Goal: Task Accomplishment & Management: Complete application form

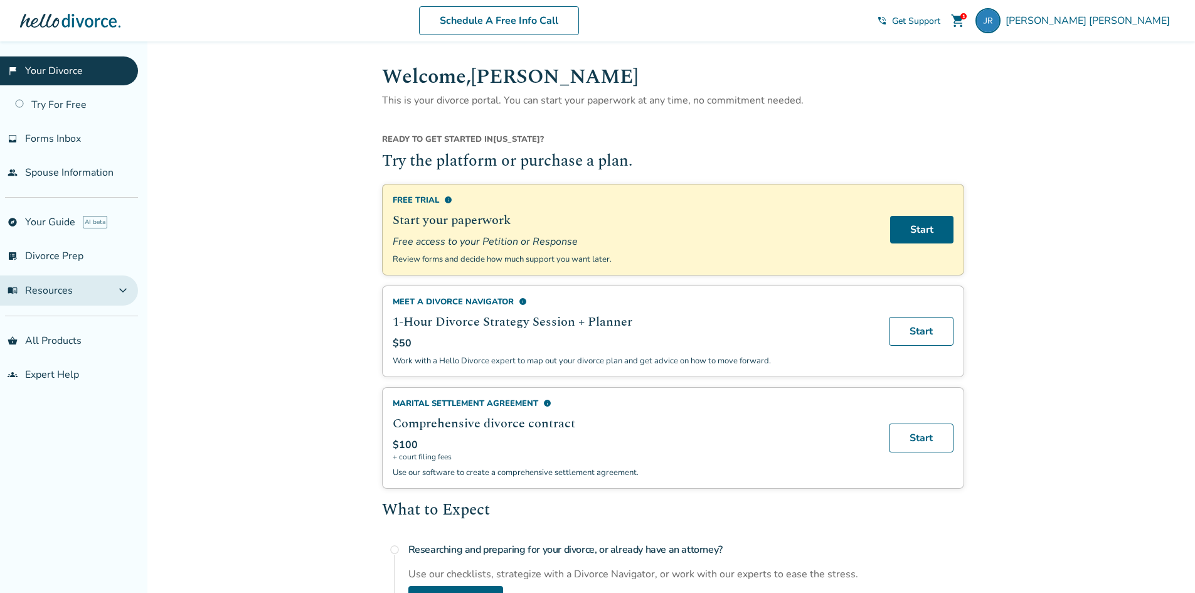
click at [124, 290] on span "expand_more" at bounding box center [122, 290] width 15 height 15
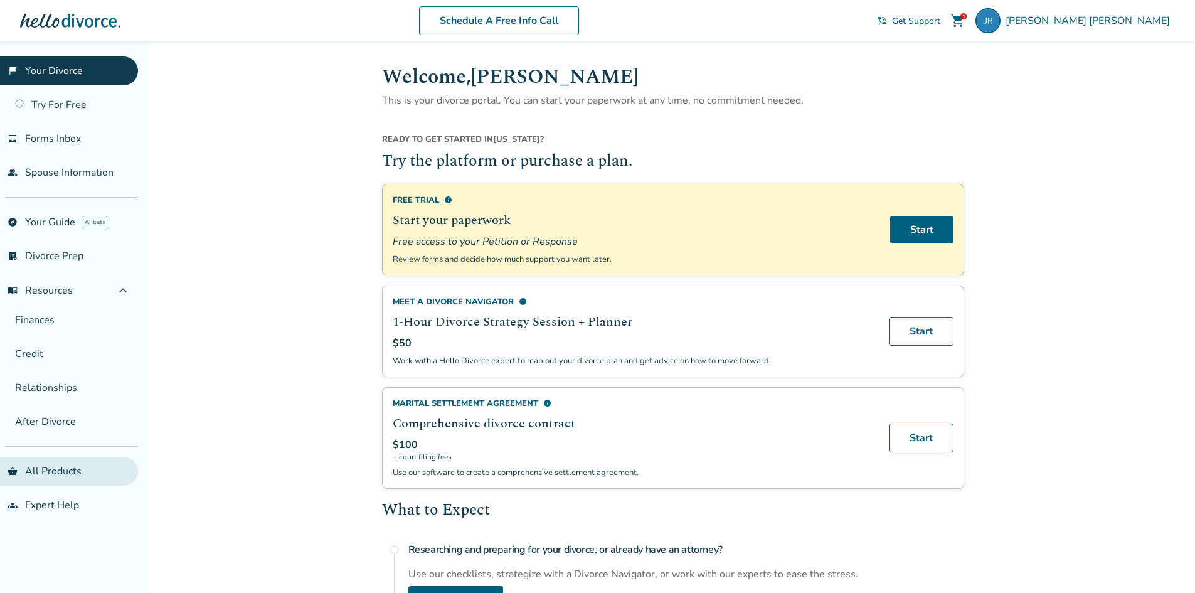
click at [58, 468] on link "shopping_basket All Products" at bounding box center [69, 471] width 138 height 29
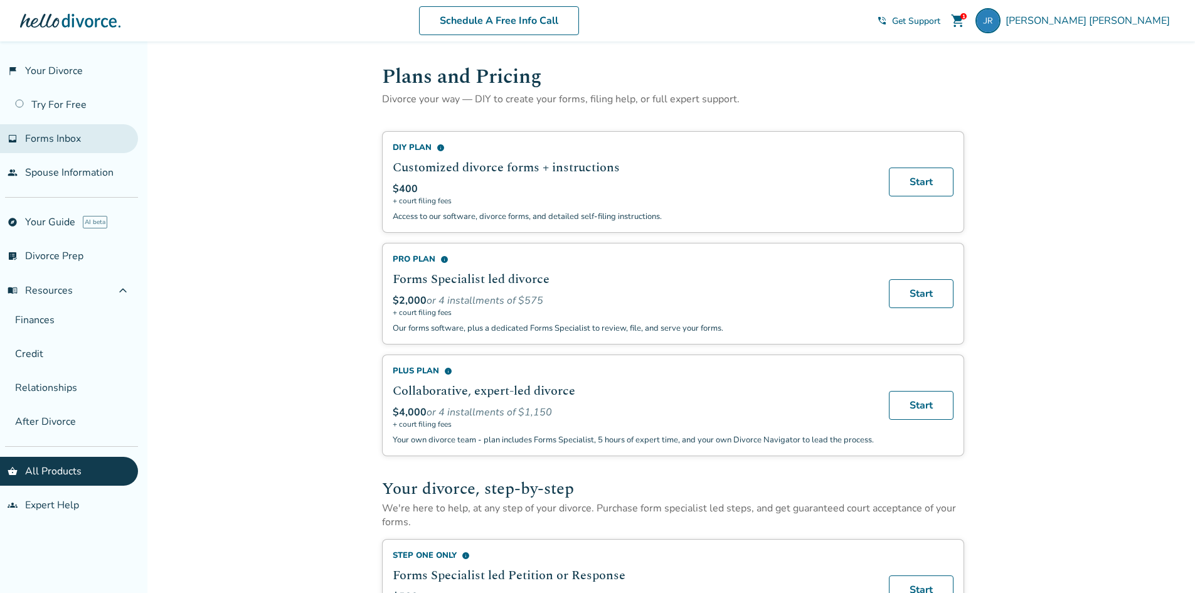
click at [57, 145] on span "Forms Inbox" at bounding box center [53, 139] width 56 height 14
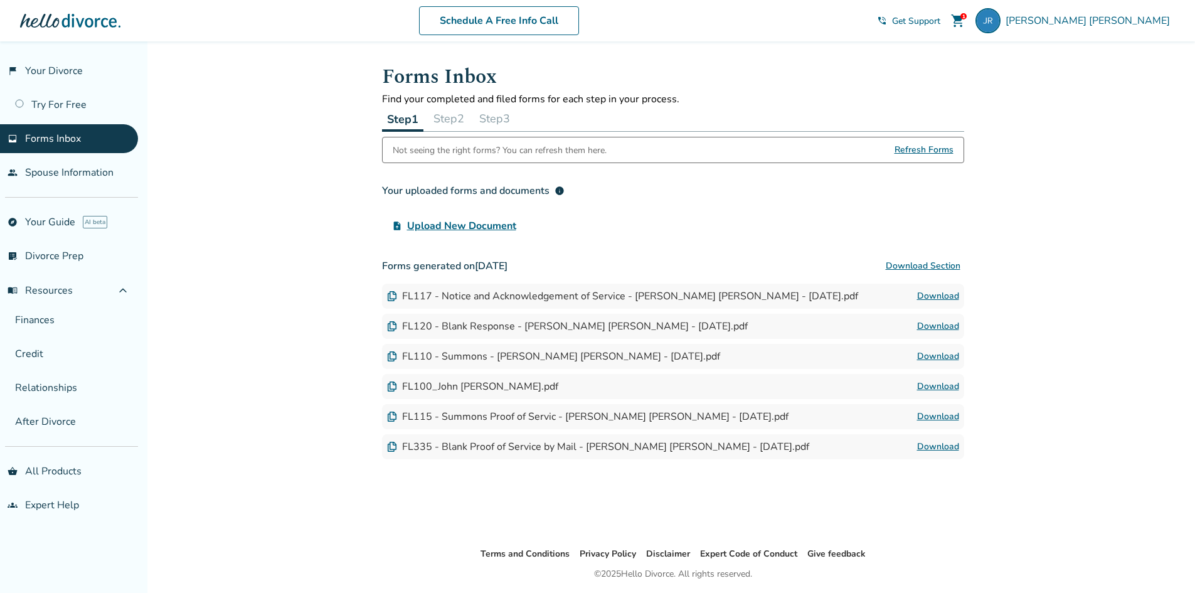
click at [275, 302] on div "Added to cart Forms Inbox Find your completed and filed forms for each step in …" at bounding box center [597, 337] width 1195 height 593
click at [446, 115] on button "Step 2" at bounding box center [448, 118] width 41 height 25
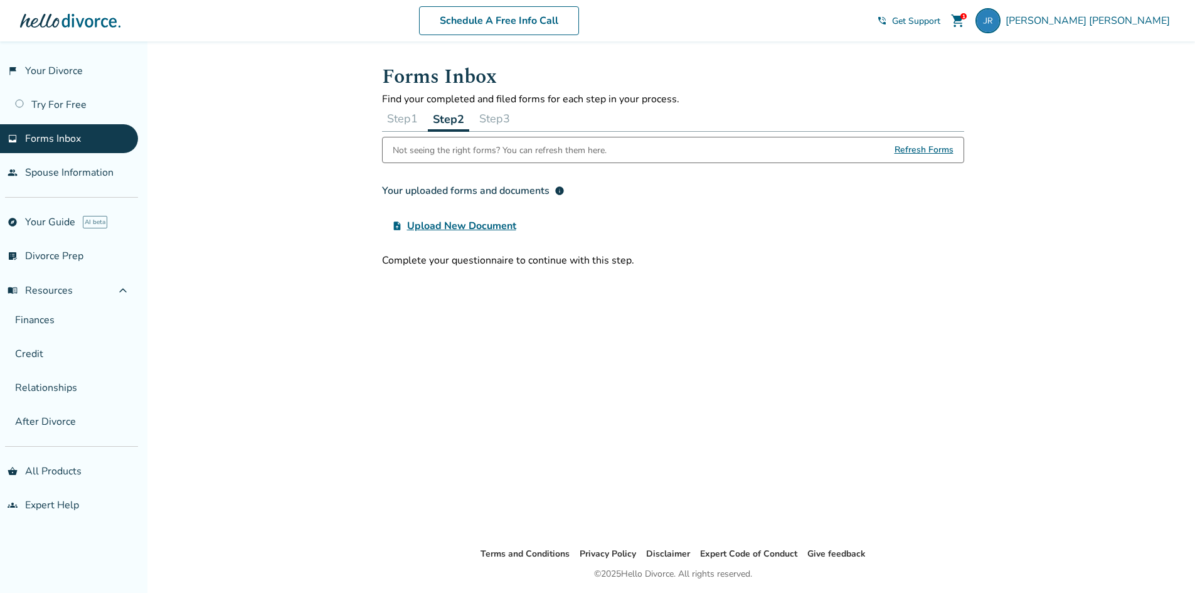
click at [410, 120] on button "Step 1" at bounding box center [402, 118] width 41 height 25
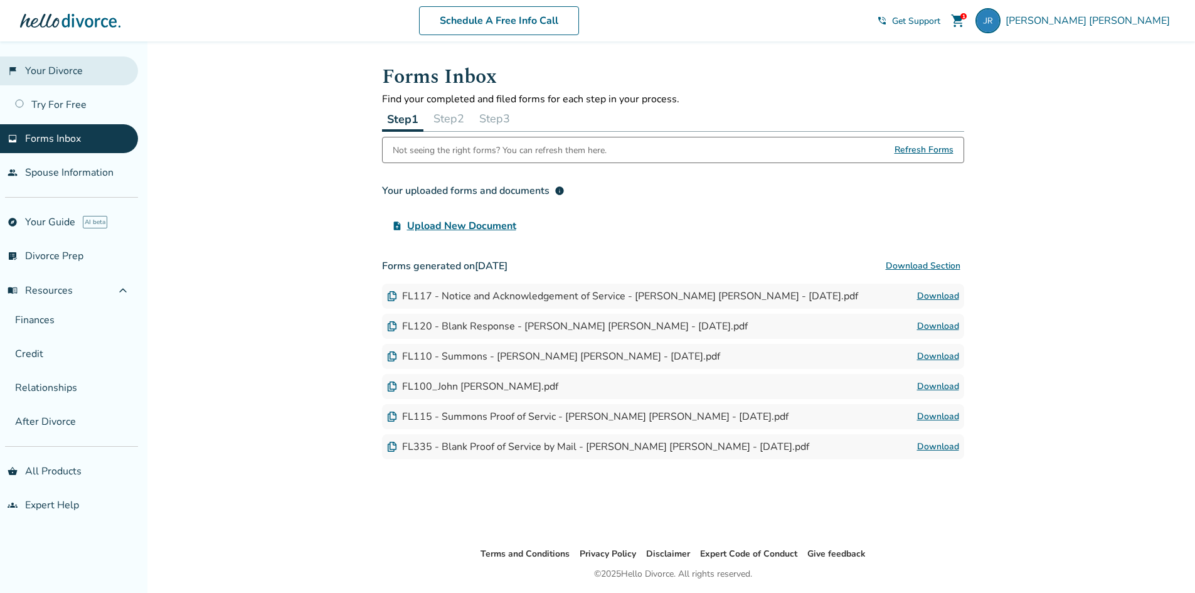
click at [70, 59] on link "flag_2 Your Divorce" at bounding box center [69, 70] width 138 height 29
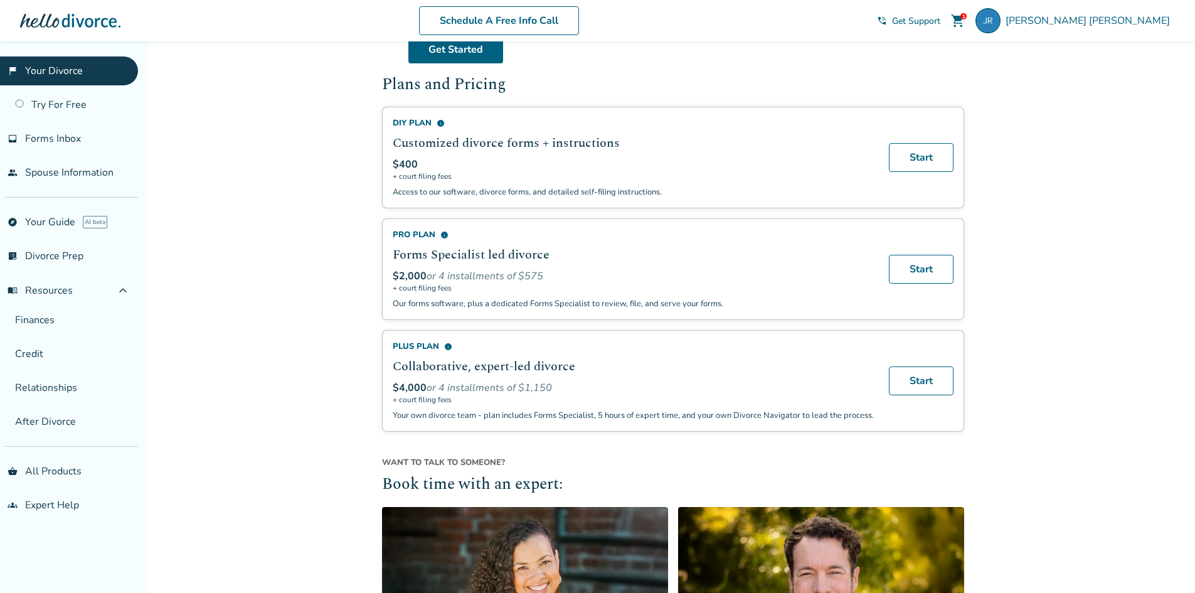
scroll to position [1052, 0]
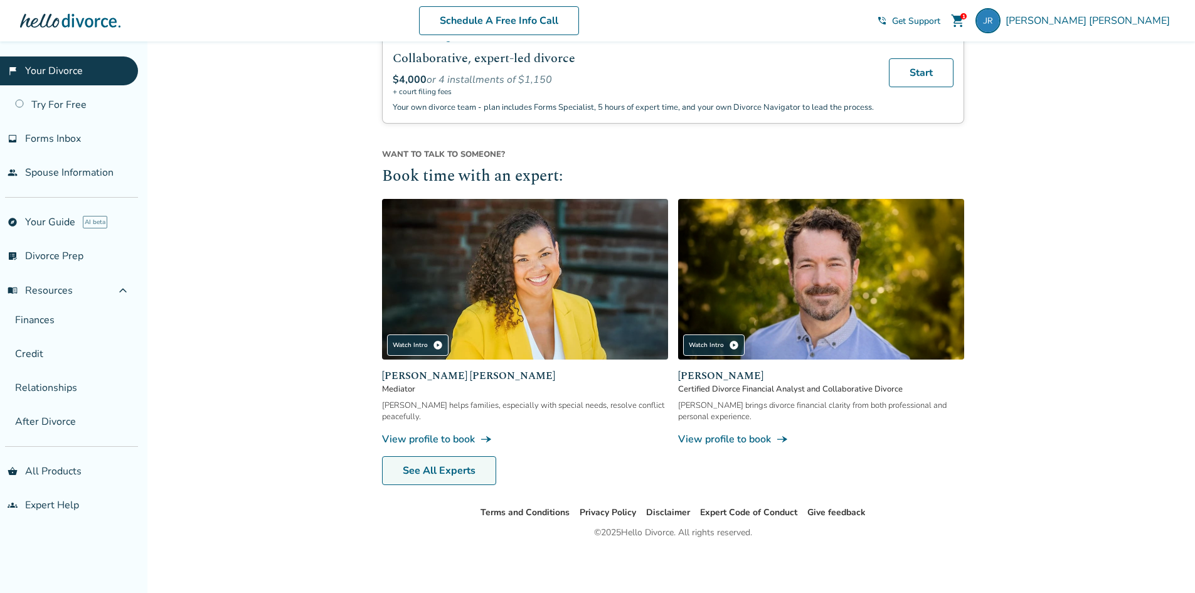
click at [402, 467] on link "See All Experts" at bounding box center [439, 470] width 114 height 29
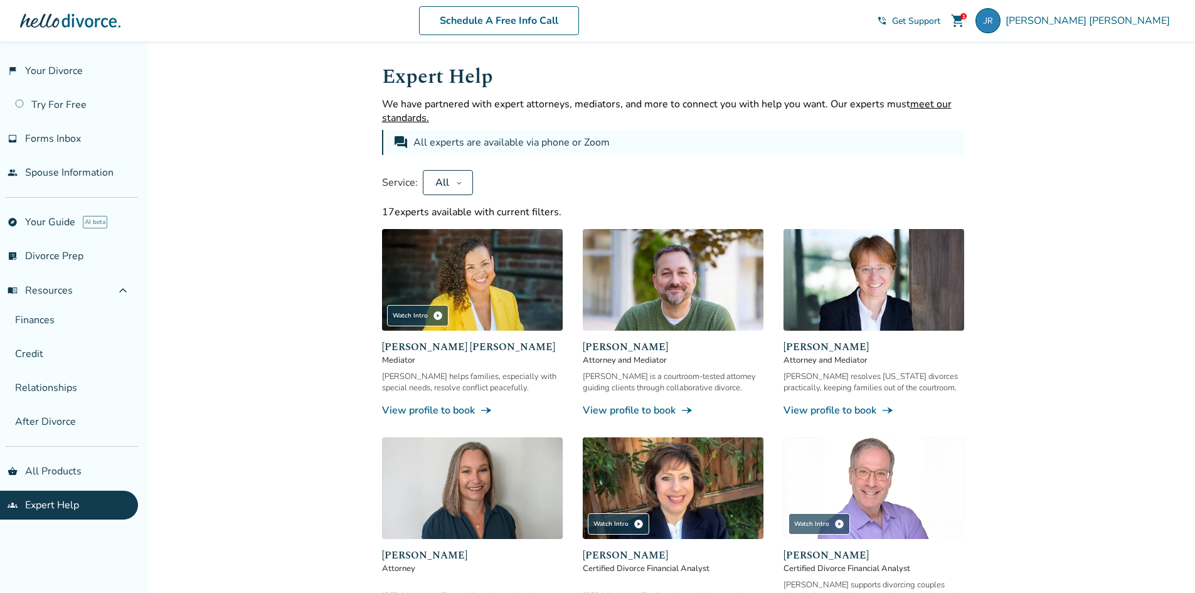
click at [618, 347] on span "[PERSON_NAME]" at bounding box center [673, 346] width 181 height 15
click at [633, 408] on link "View profile to book line_end_arrow_notch" at bounding box center [673, 410] width 181 height 14
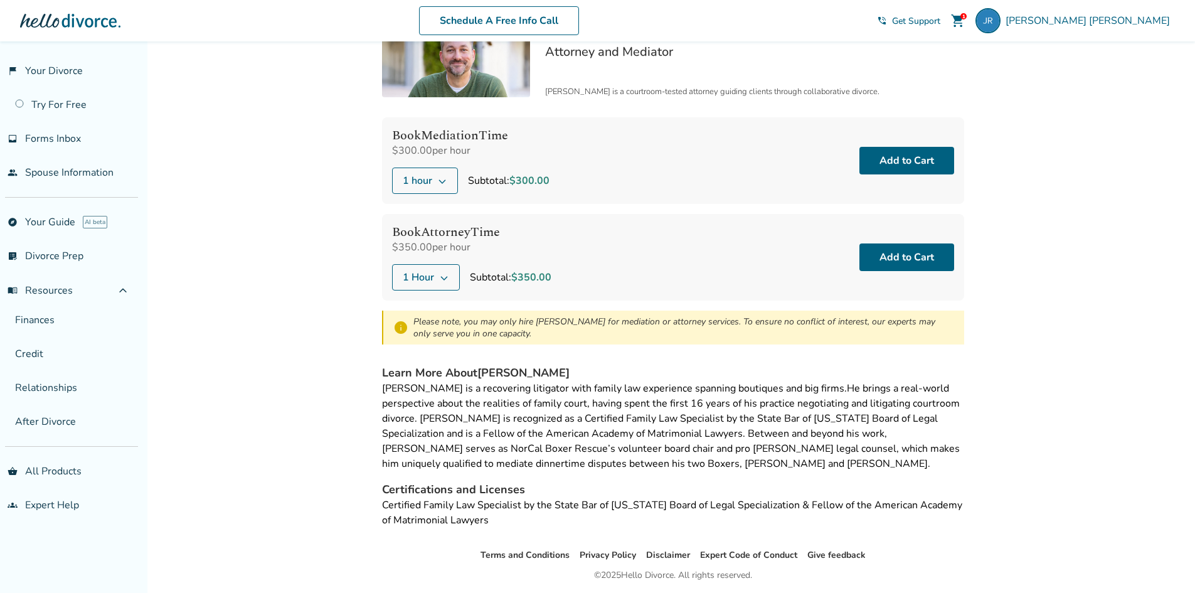
scroll to position [55, 0]
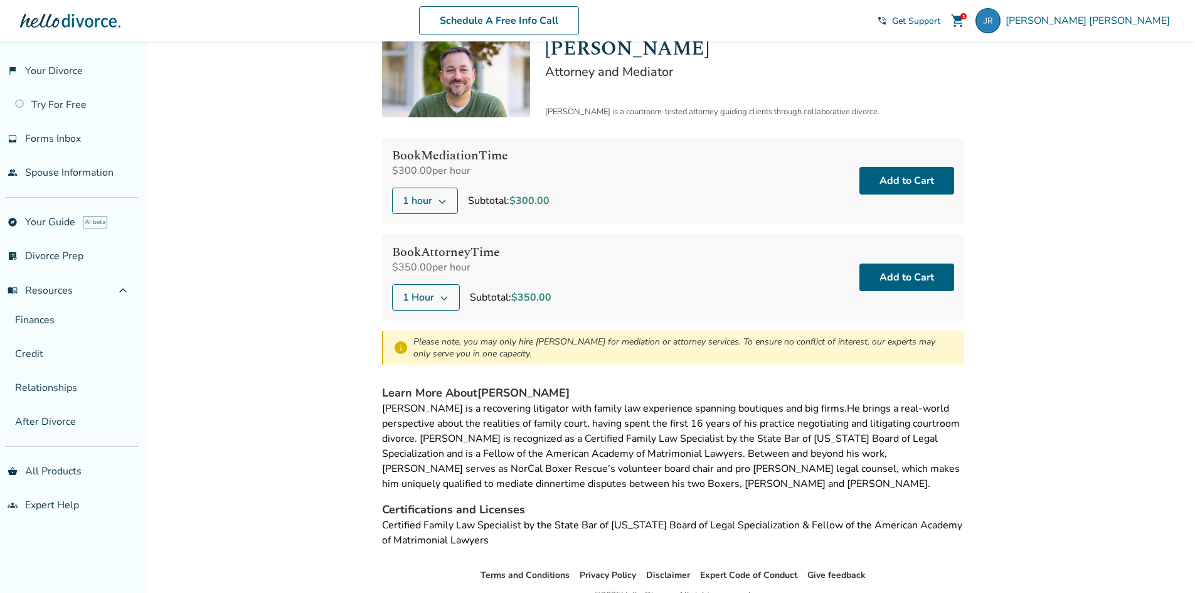
click at [436, 302] on button "1 Hour" at bounding box center [426, 297] width 68 height 26
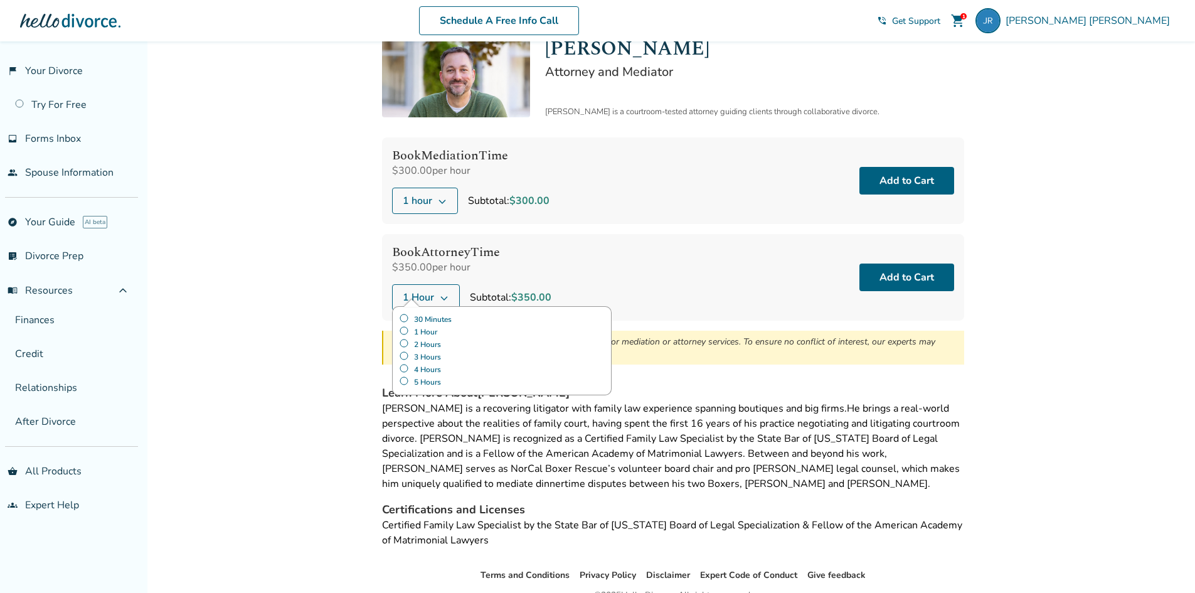
click at [433, 317] on label "30 Minutes" at bounding box center [502, 319] width 206 height 13
click at [346, 347] on div "Added to cart Expert Help / [PERSON_NAME] [PERSON_NAME] Attorney and Mediator […" at bounding box center [597, 321] width 1195 height 669
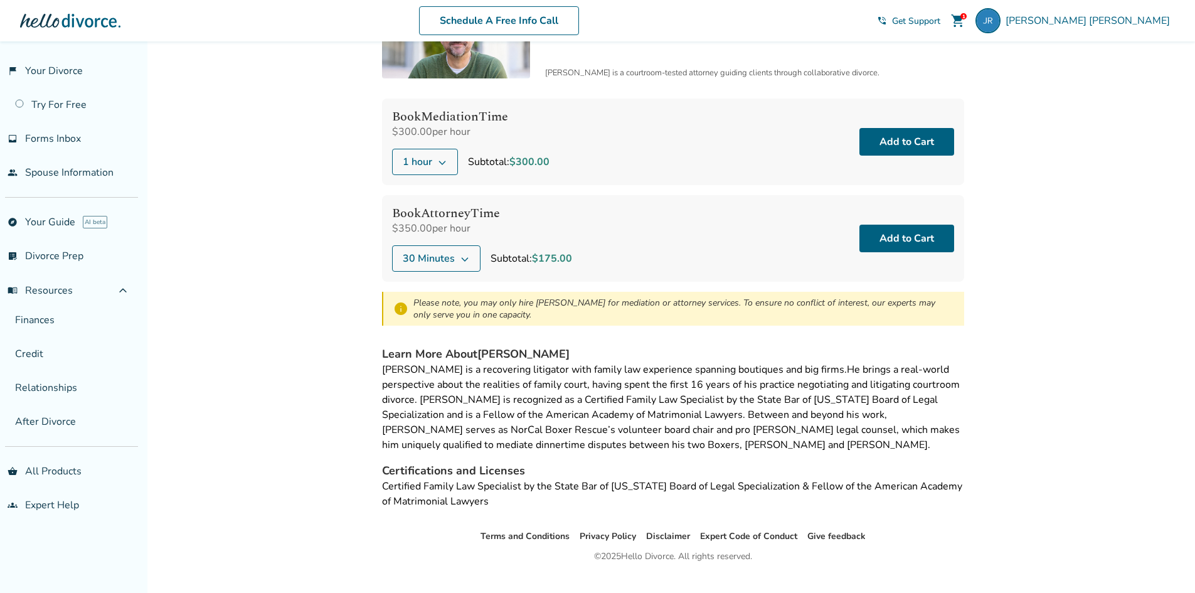
scroll to position [117, 0]
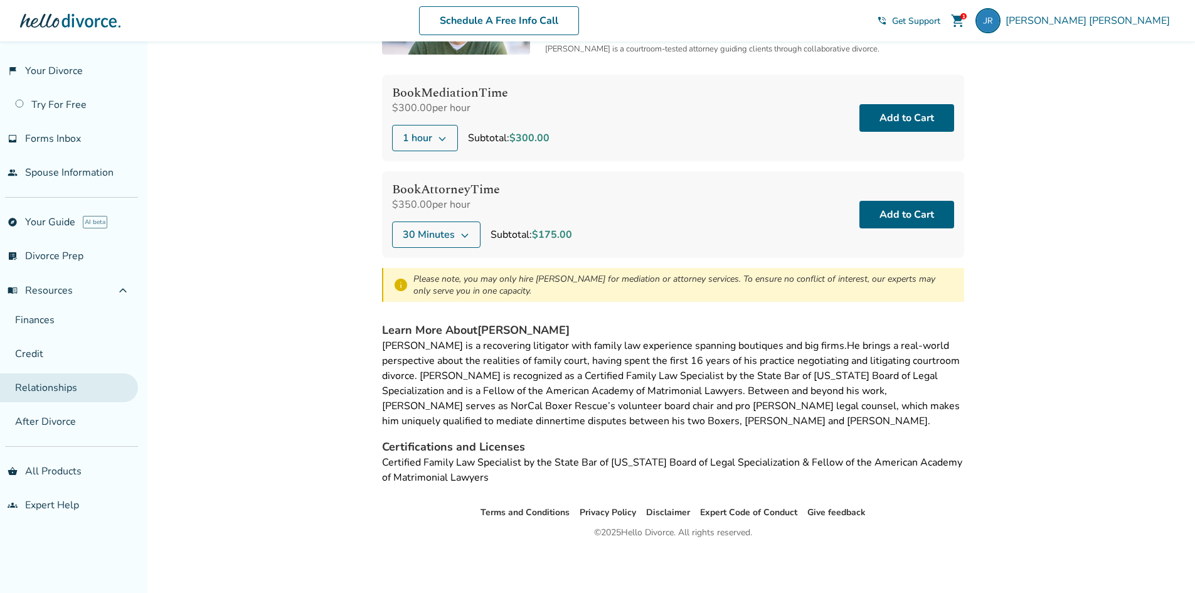
click at [74, 386] on link "Relationships" at bounding box center [69, 387] width 138 height 29
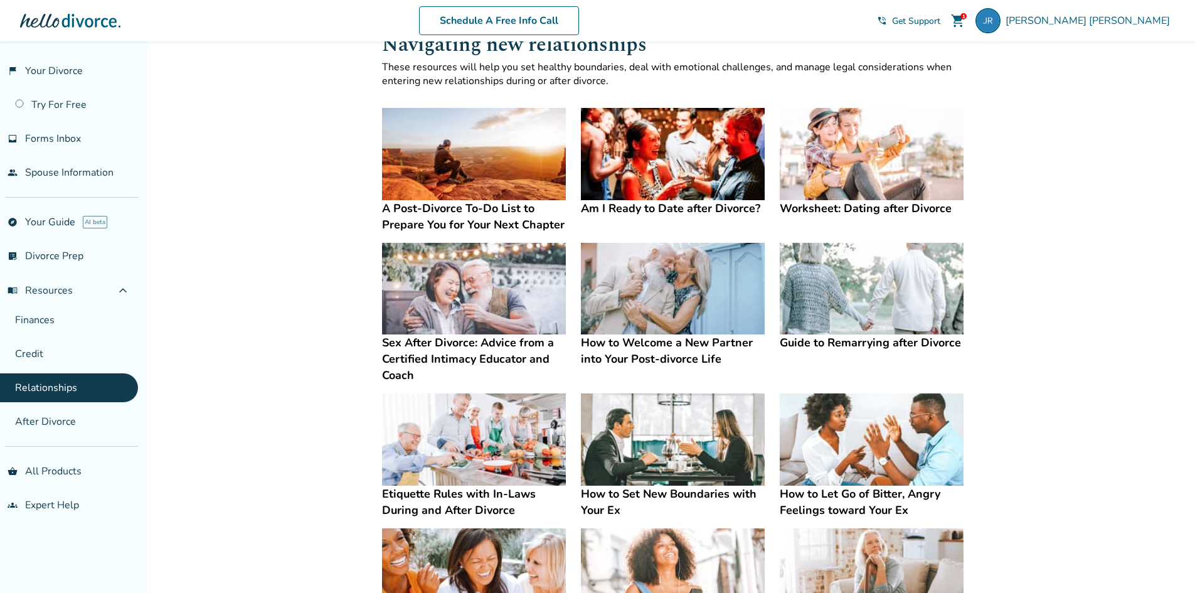
scroll to position [63, 0]
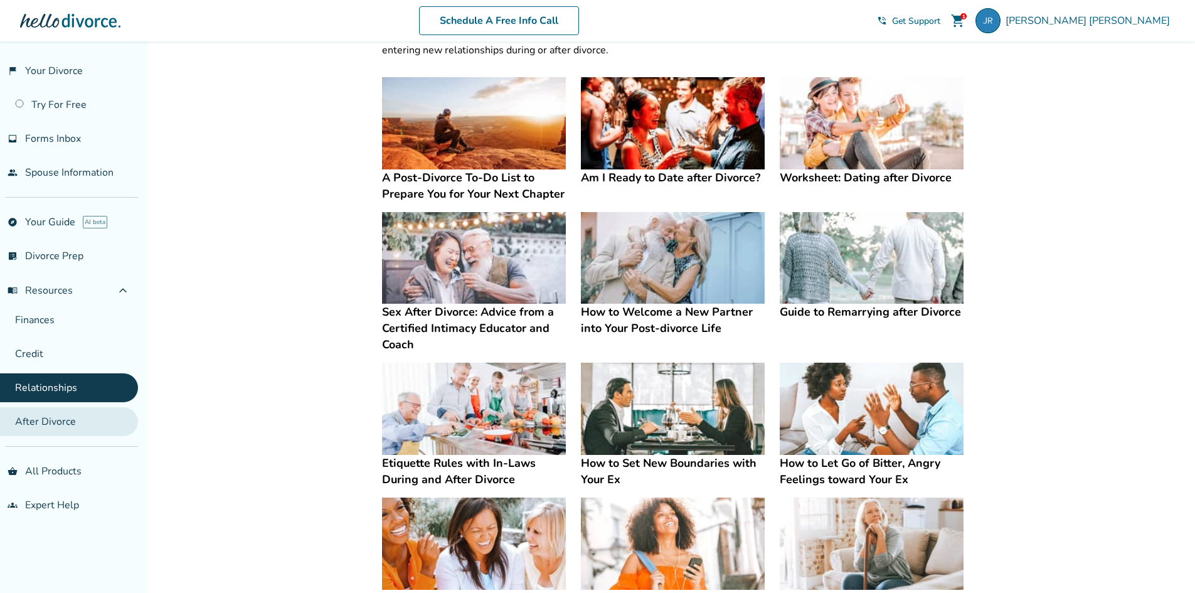
click at [70, 414] on link "After Divorce" at bounding box center [69, 421] width 138 height 29
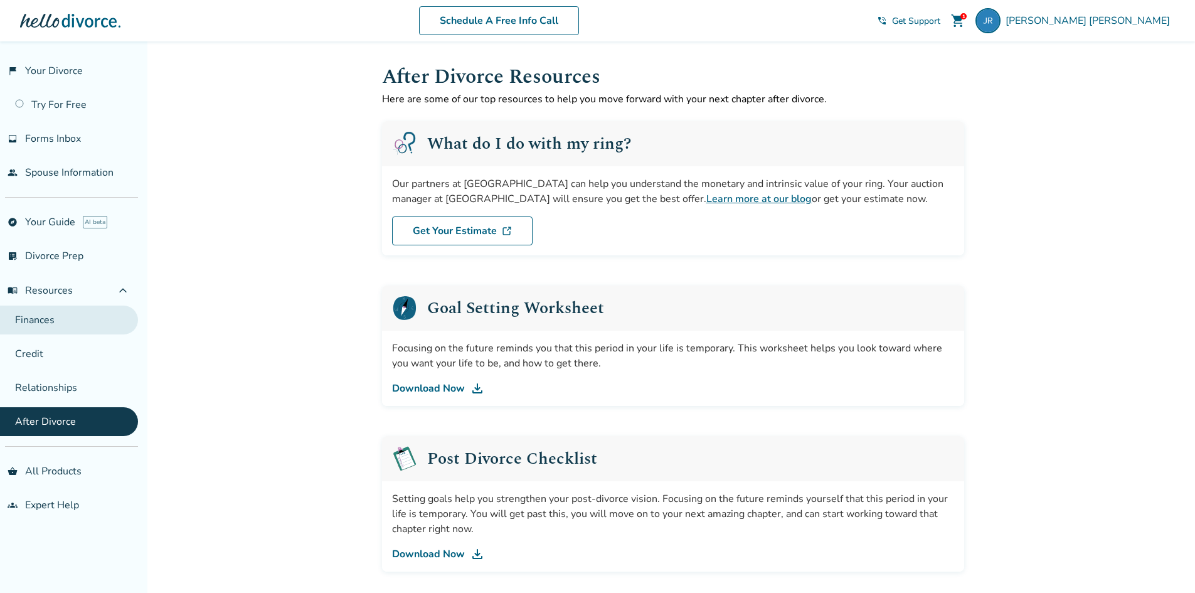
click at [77, 321] on link "Finances" at bounding box center [69, 319] width 138 height 29
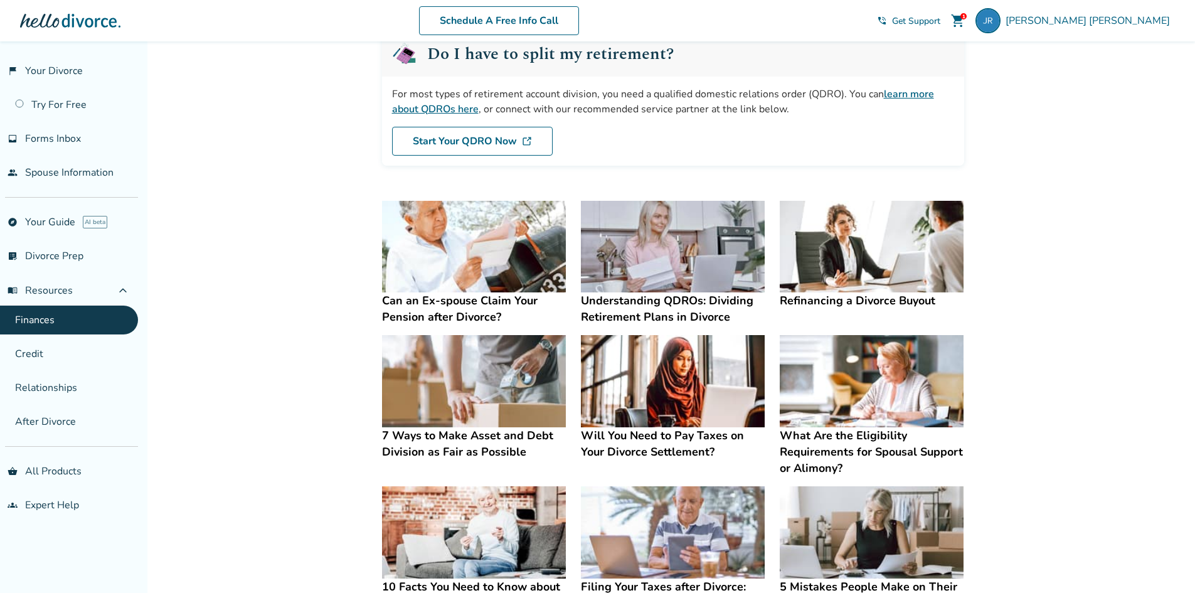
scroll to position [125, 0]
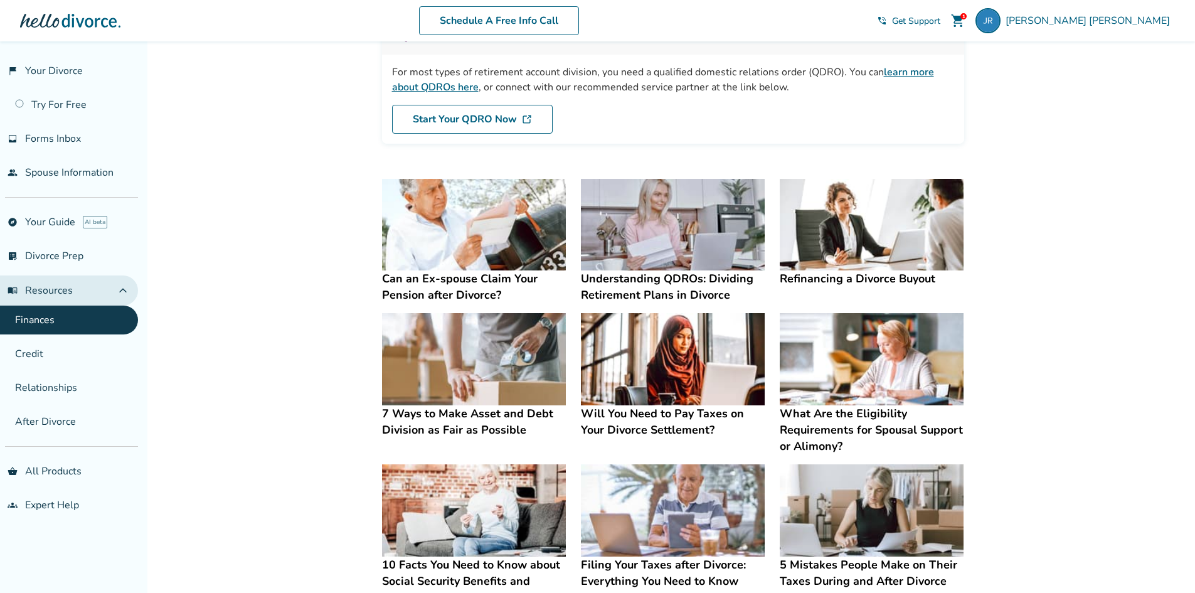
click at [86, 289] on button "menu_book Resources expand_less" at bounding box center [69, 290] width 138 height 30
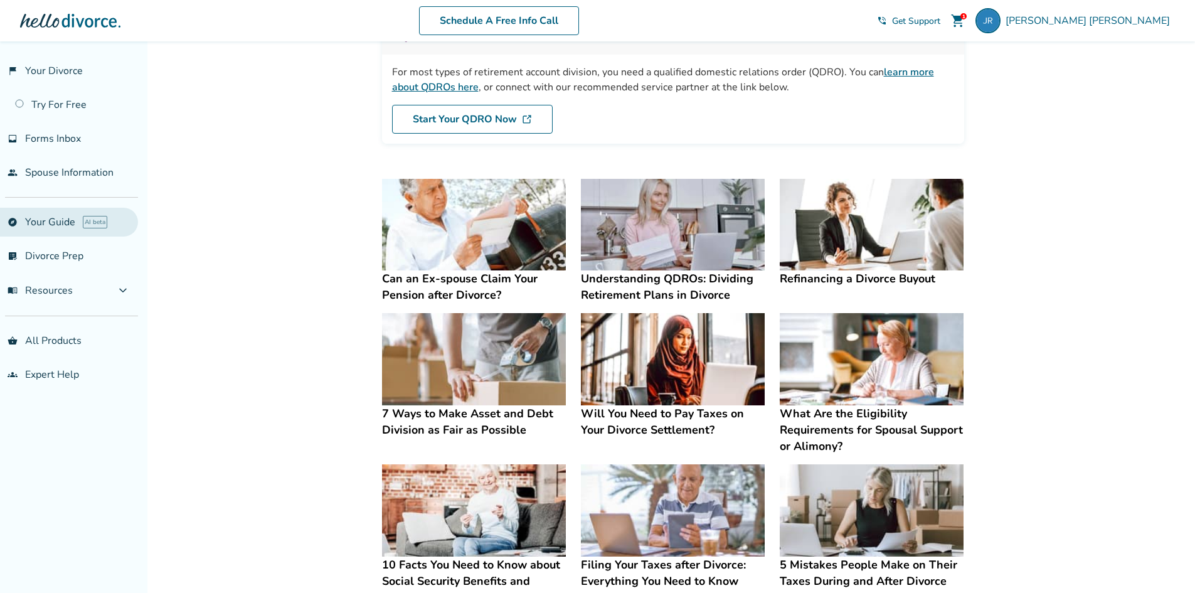
click at [71, 229] on link "explore Your Guide AI beta" at bounding box center [69, 222] width 138 height 29
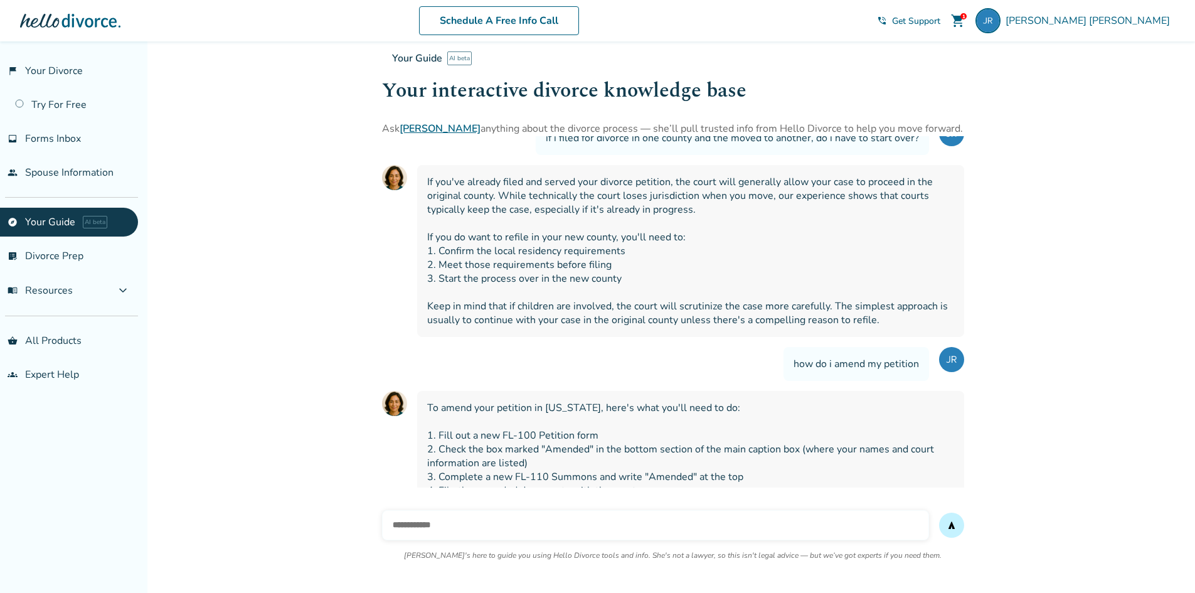
scroll to position [246, 0]
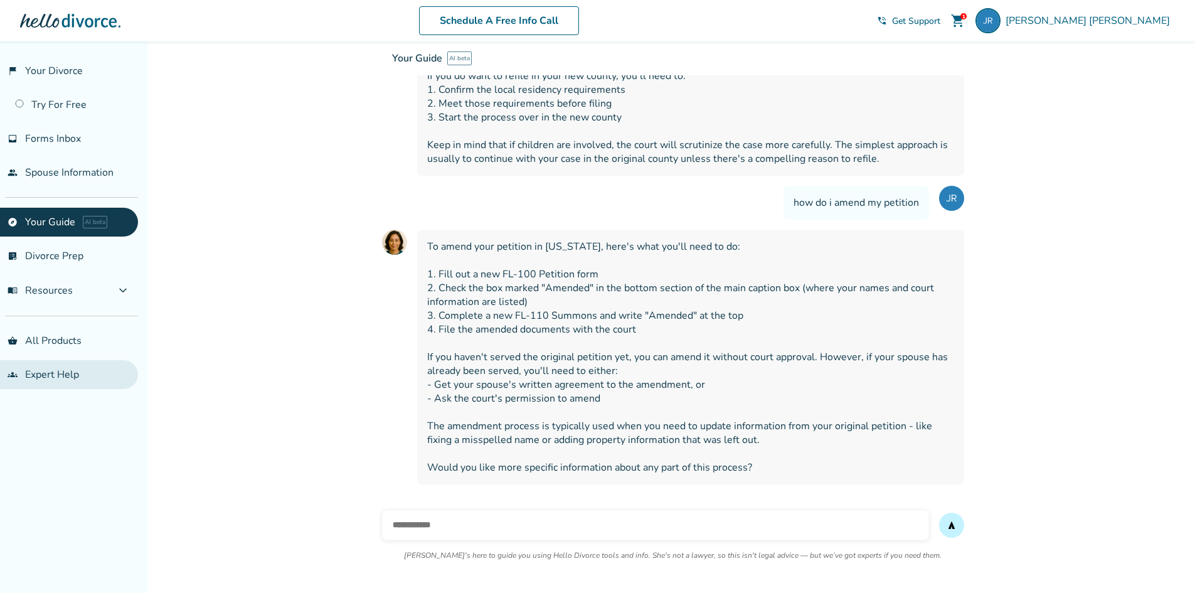
click at [70, 361] on link "groups Expert Help" at bounding box center [69, 374] width 138 height 29
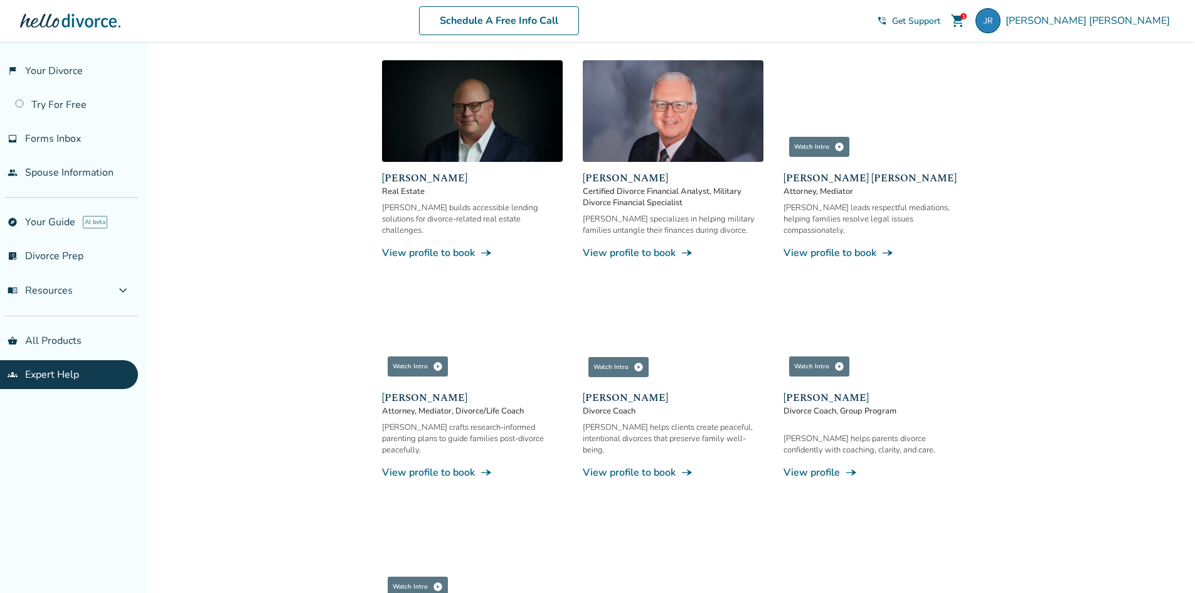
scroll to position [996, 0]
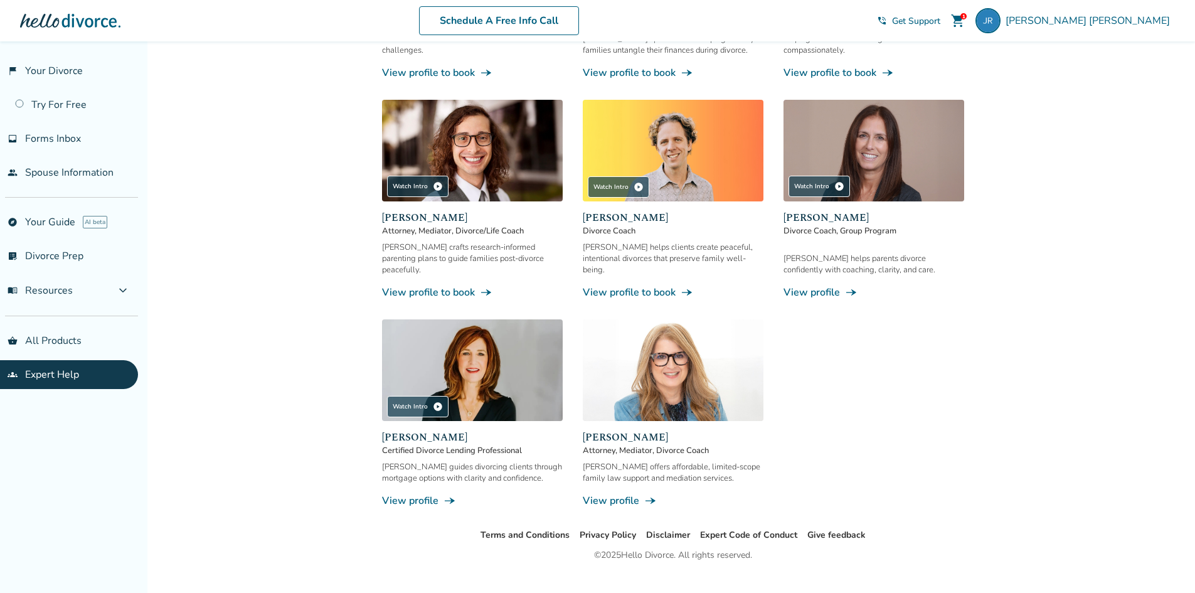
click at [672, 435] on div "[PERSON_NAME] Attorney, Mediator, Divorce Coach [PERSON_NAME] offers affordable…" at bounding box center [673, 469] width 181 height 78
click at [633, 469] on div "[PERSON_NAME] offers affordable, limited-scope family law support and mediation…" at bounding box center [673, 484] width 181 height 46
click at [586, 494] on link "View profile line_end_arrow_notch" at bounding box center [673, 501] width 181 height 14
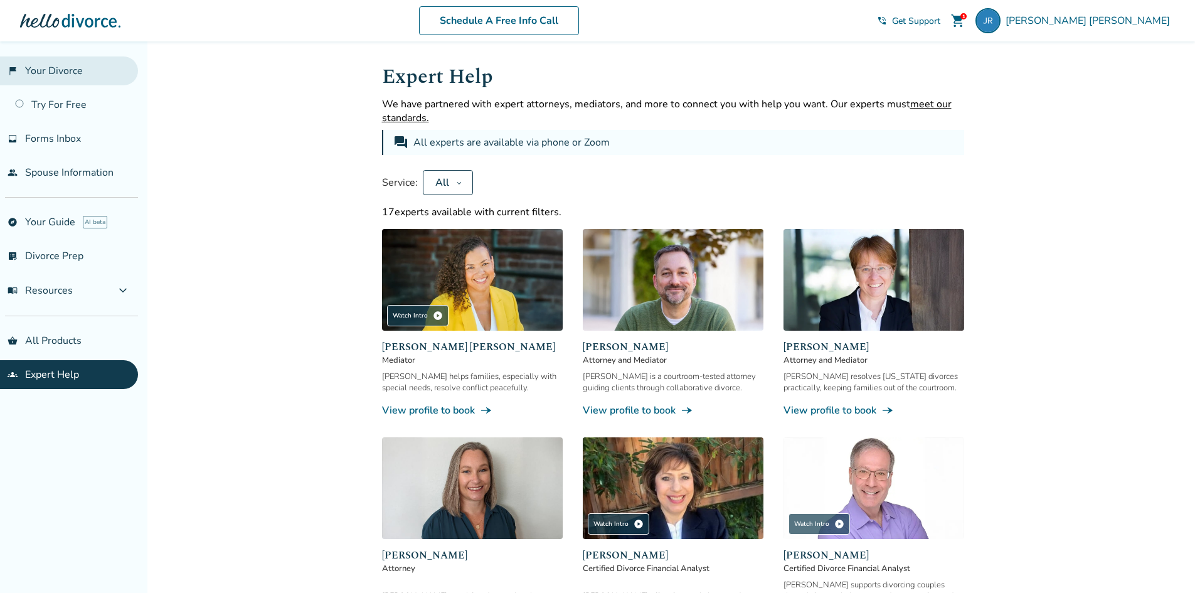
click at [63, 79] on link "flag_2 Your Divorce" at bounding box center [69, 70] width 138 height 29
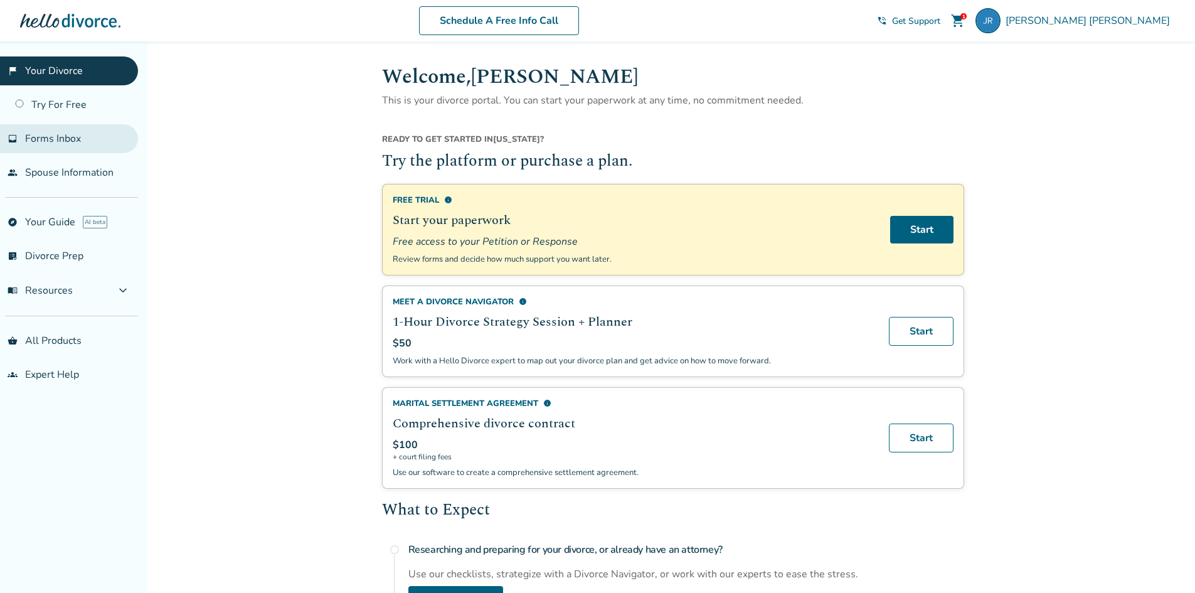
click at [73, 136] on span "Forms Inbox" at bounding box center [53, 139] width 56 height 14
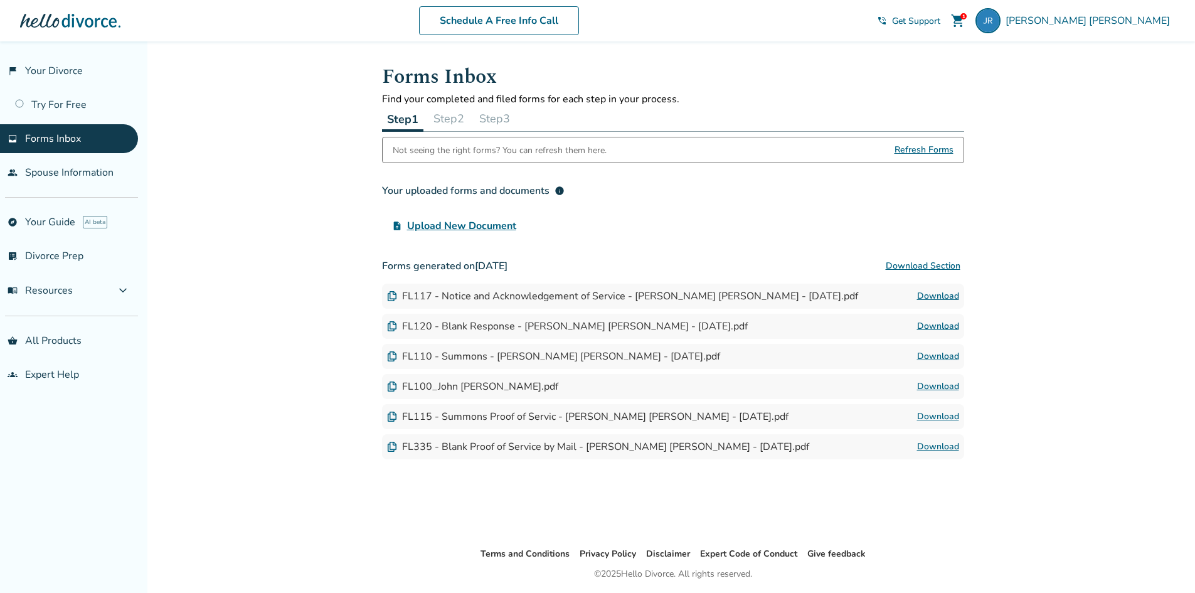
click at [456, 118] on button "Step 2" at bounding box center [448, 118] width 41 height 25
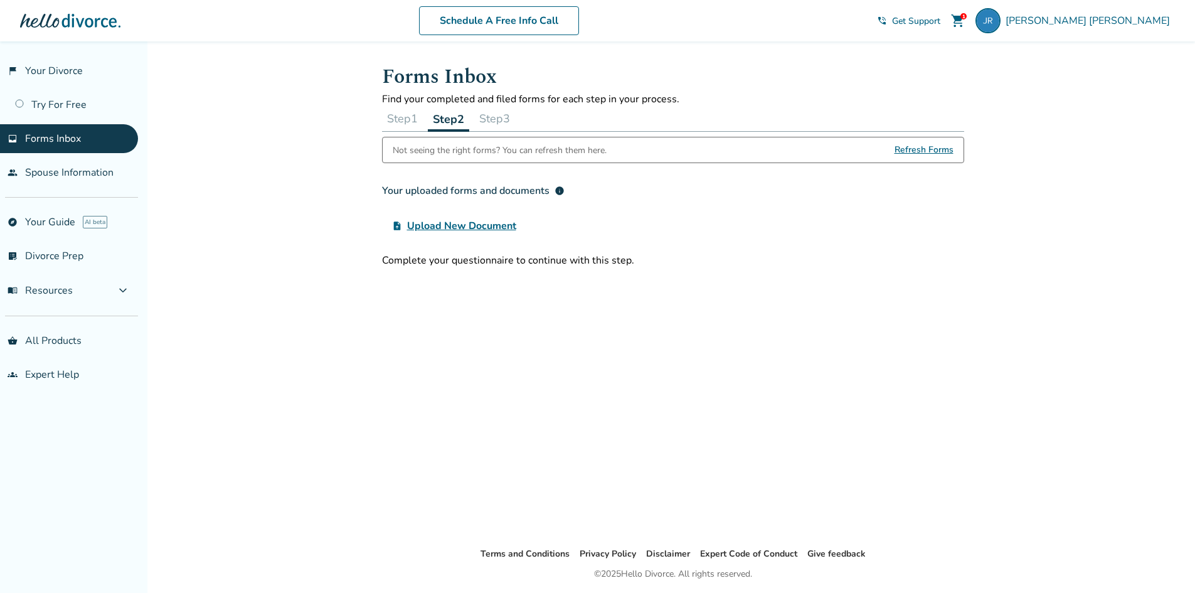
click at [401, 120] on button "Step 1" at bounding box center [402, 118] width 41 height 25
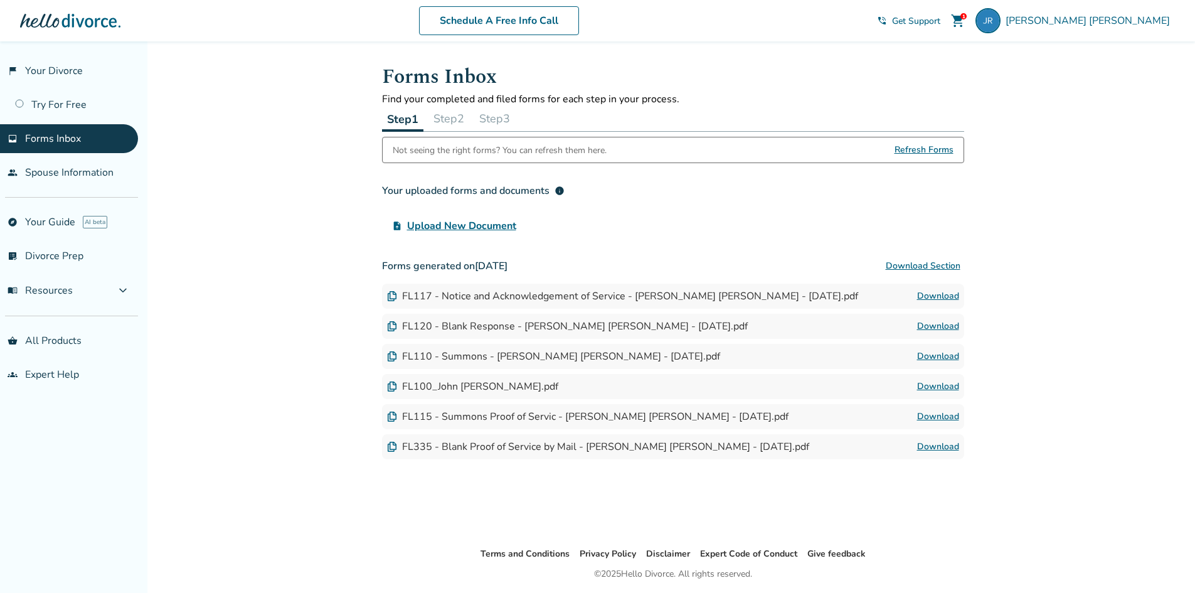
click at [401, 120] on button "Step 1" at bounding box center [402, 119] width 41 height 26
click at [438, 120] on button "Step 2" at bounding box center [448, 118] width 41 height 25
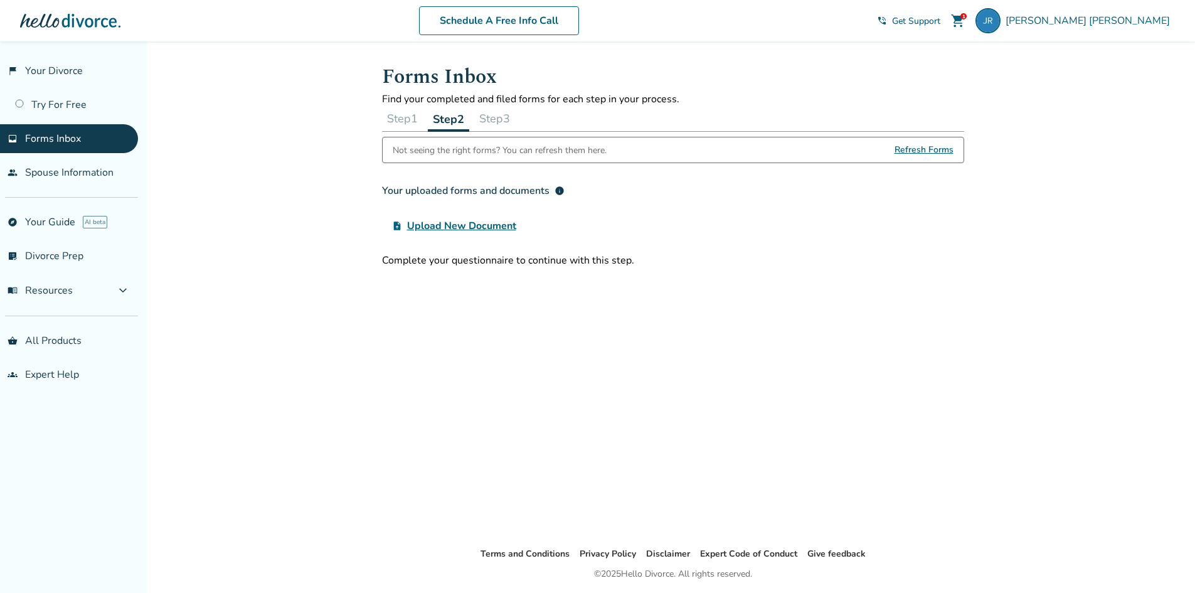
click at [438, 120] on button "Step 2" at bounding box center [448, 119] width 41 height 26
click at [416, 119] on button "Step 1" at bounding box center [402, 118] width 41 height 25
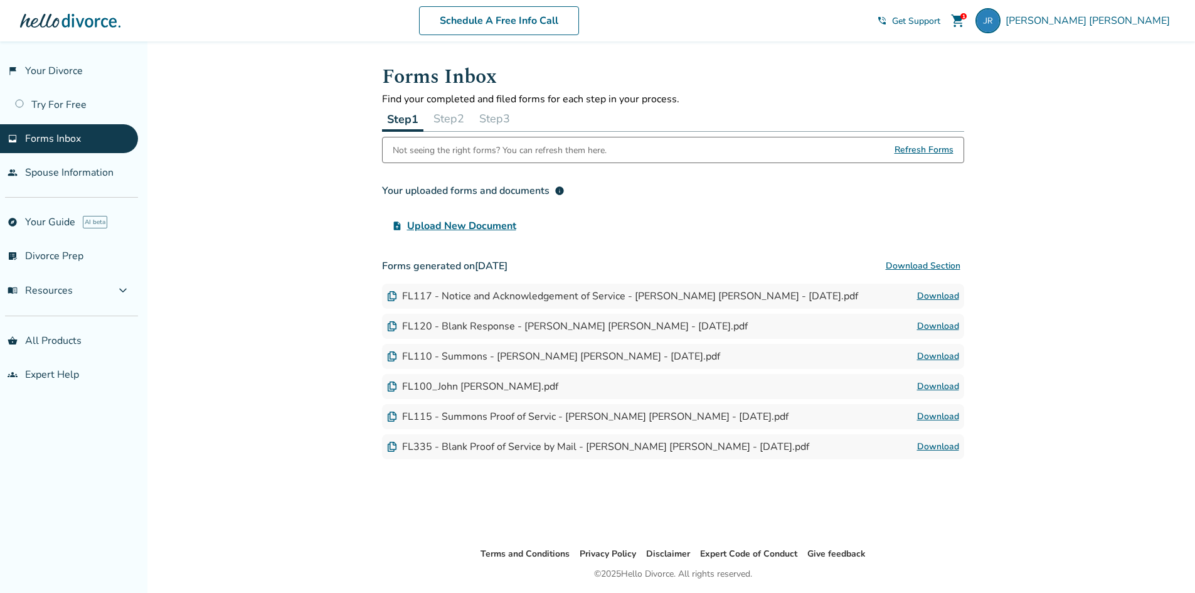
click at [416, 119] on button "Step 1" at bounding box center [402, 119] width 41 height 26
click at [490, 122] on button "Step 3" at bounding box center [494, 118] width 41 height 25
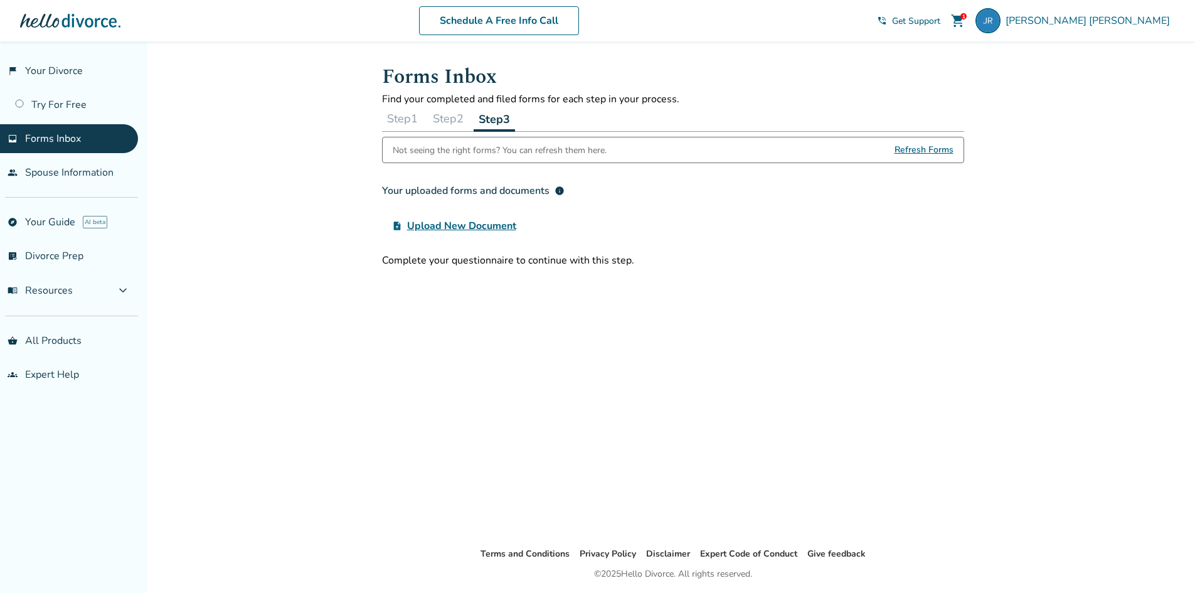
click at [460, 120] on button "Step 2" at bounding box center [448, 118] width 41 height 25
click at [460, 120] on button "Step 2" at bounding box center [448, 119] width 41 height 26
click at [941, 148] on span "Refresh Forms" at bounding box center [923, 149] width 59 height 25
click at [568, 262] on div "Complete your questionnaire to continue with this step." at bounding box center [673, 260] width 582 height 14
click at [404, 130] on button "Step 1" at bounding box center [402, 118] width 41 height 25
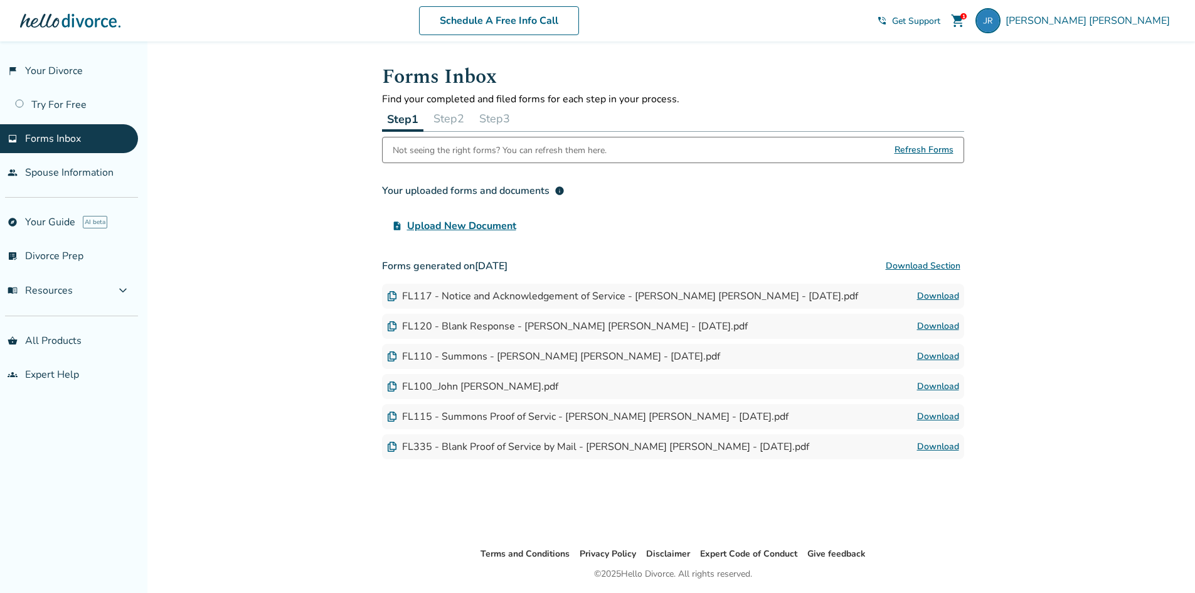
click at [453, 131] on div "Step 1 Step 2 Step 3" at bounding box center [673, 119] width 582 height 26
click at [453, 122] on button "Step 2" at bounding box center [448, 118] width 41 height 25
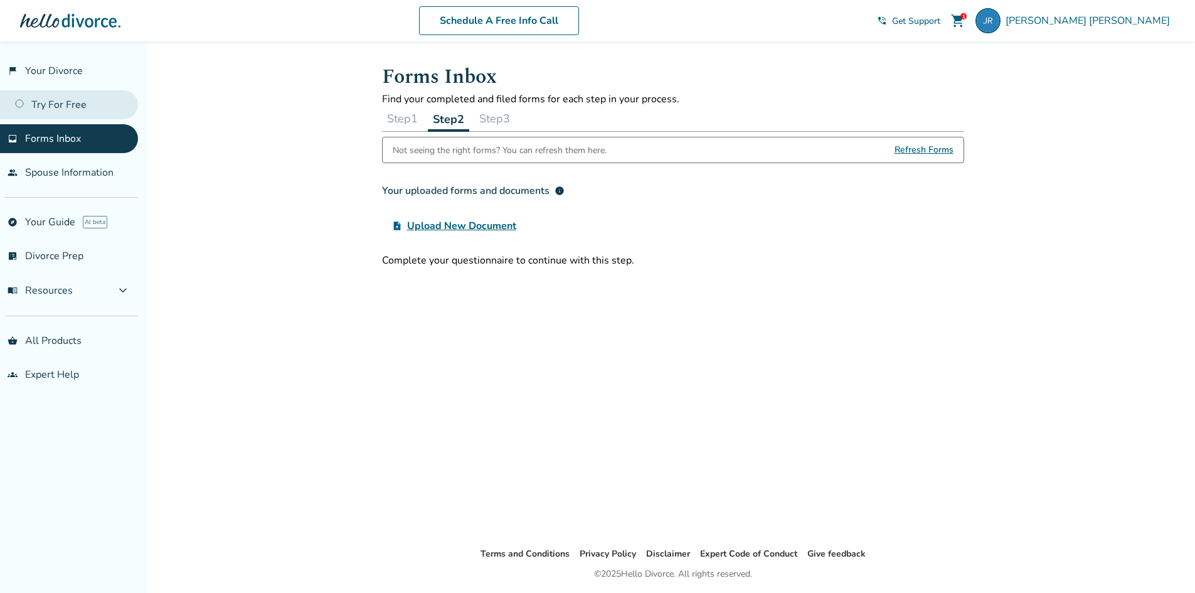
click at [82, 108] on link "Try For Free" at bounding box center [69, 104] width 138 height 29
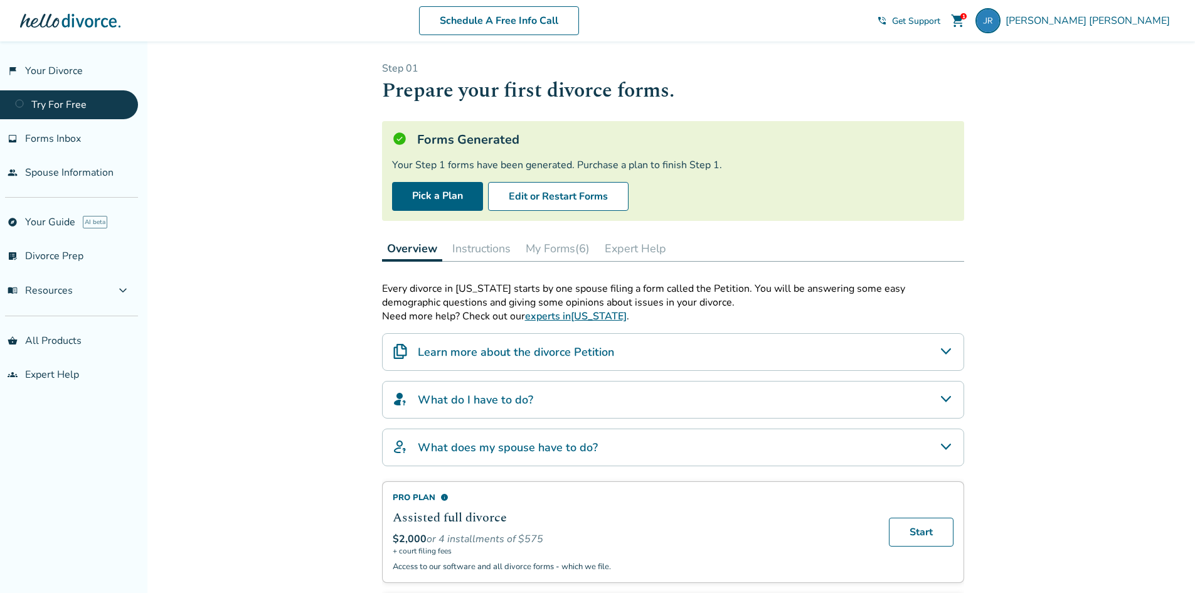
click at [473, 246] on button "Instructions" at bounding box center [481, 248] width 68 height 25
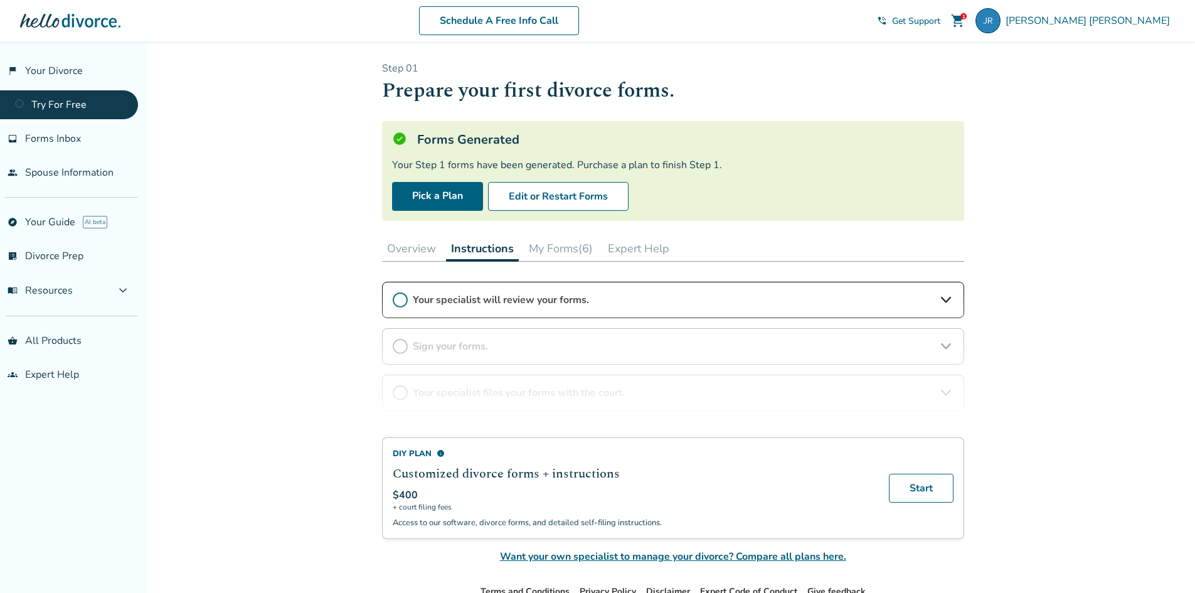
click at [477, 300] on div "DIY Plan info Customized divorce forms + instructions $400 + court filing fees …" at bounding box center [673, 423] width 582 height 282
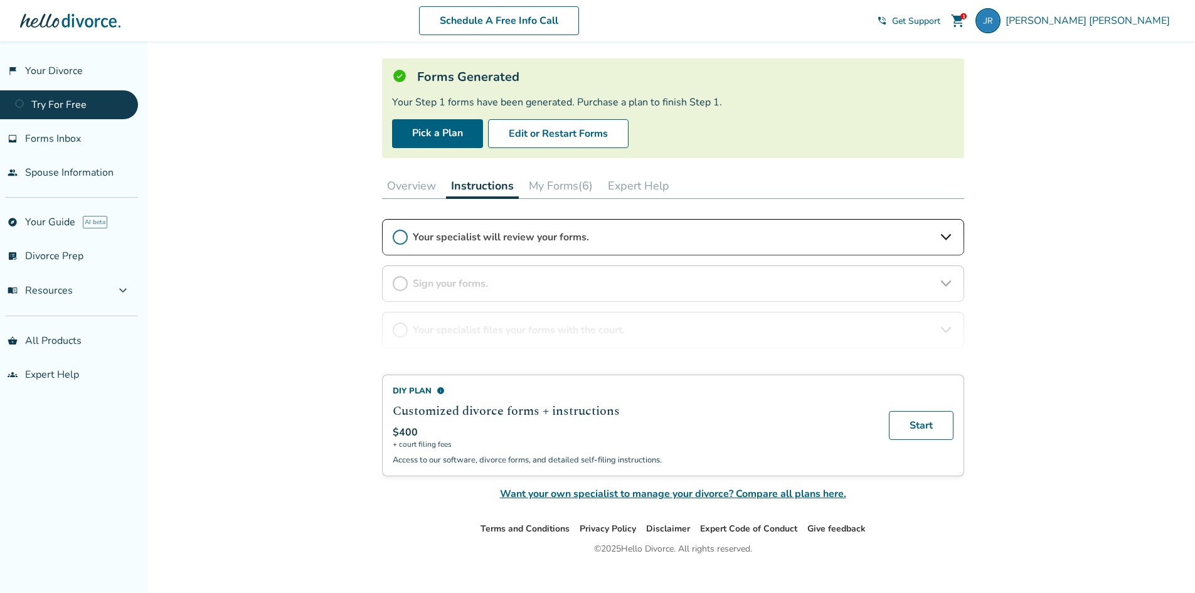
click at [657, 178] on button "Expert Help" at bounding box center [639, 185] width 72 height 25
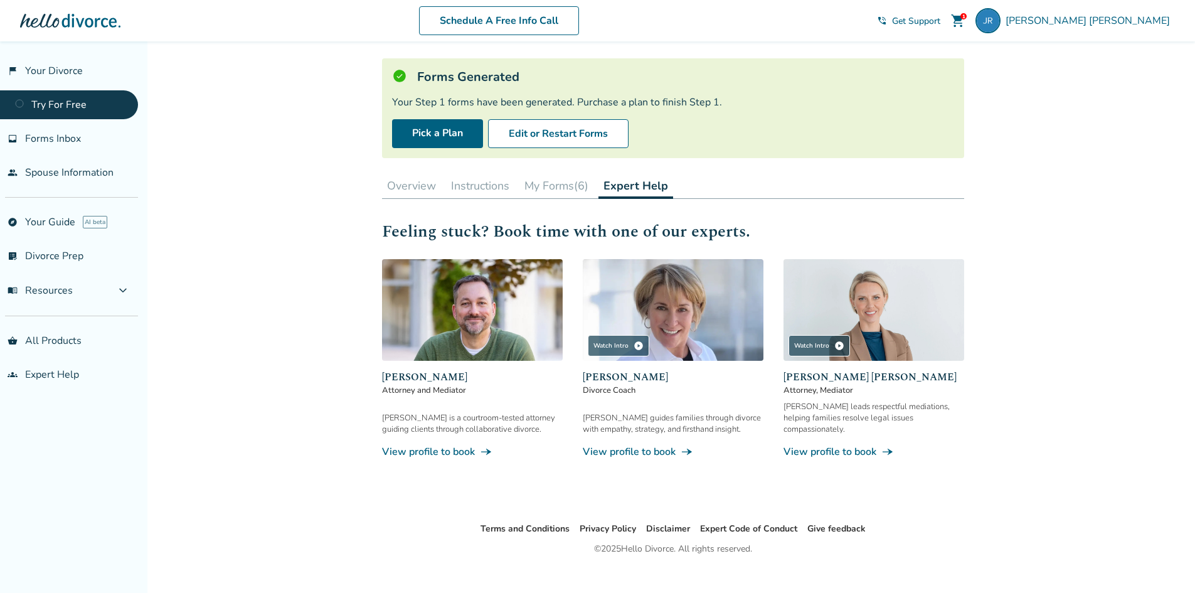
click at [546, 179] on button "My Forms (6)" at bounding box center [556, 185] width 74 height 25
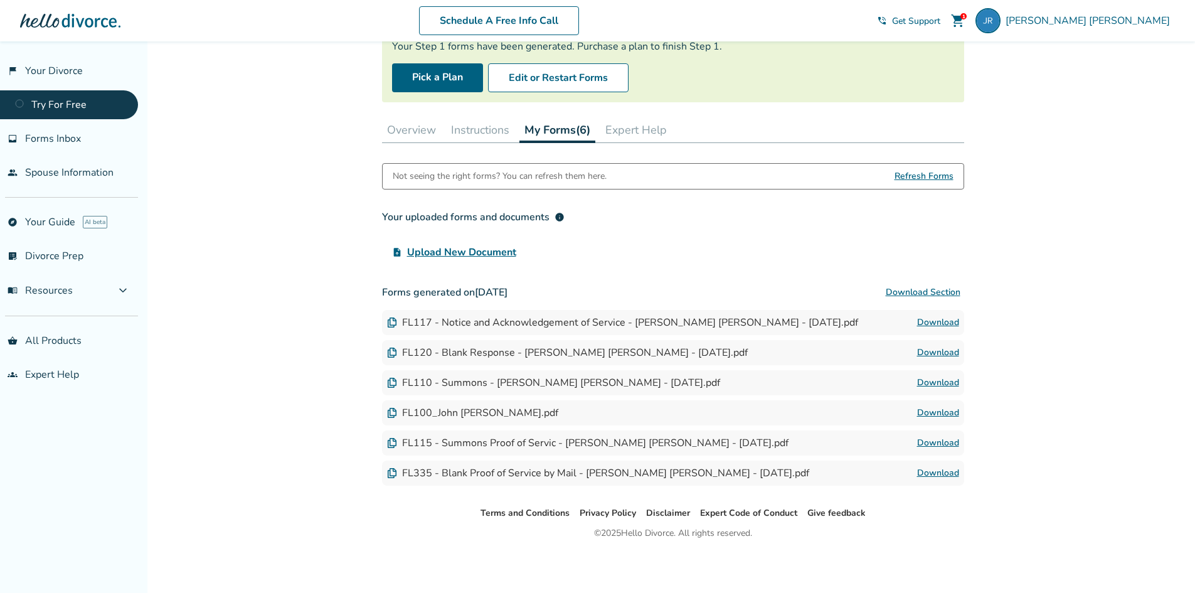
scroll to position [119, 0]
click at [349, 279] on div "Added to cart Step 0 1 Prepare your first divorce forms. Forms Generated Your S…" at bounding box center [597, 257] width 1195 height 670
click at [457, 415] on div "FL100_John [PERSON_NAME].pdf" at bounding box center [472, 412] width 171 height 14
click at [456, 415] on div "FL100_John [PERSON_NAME].pdf" at bounding box center [472, 412] width 171 height 14
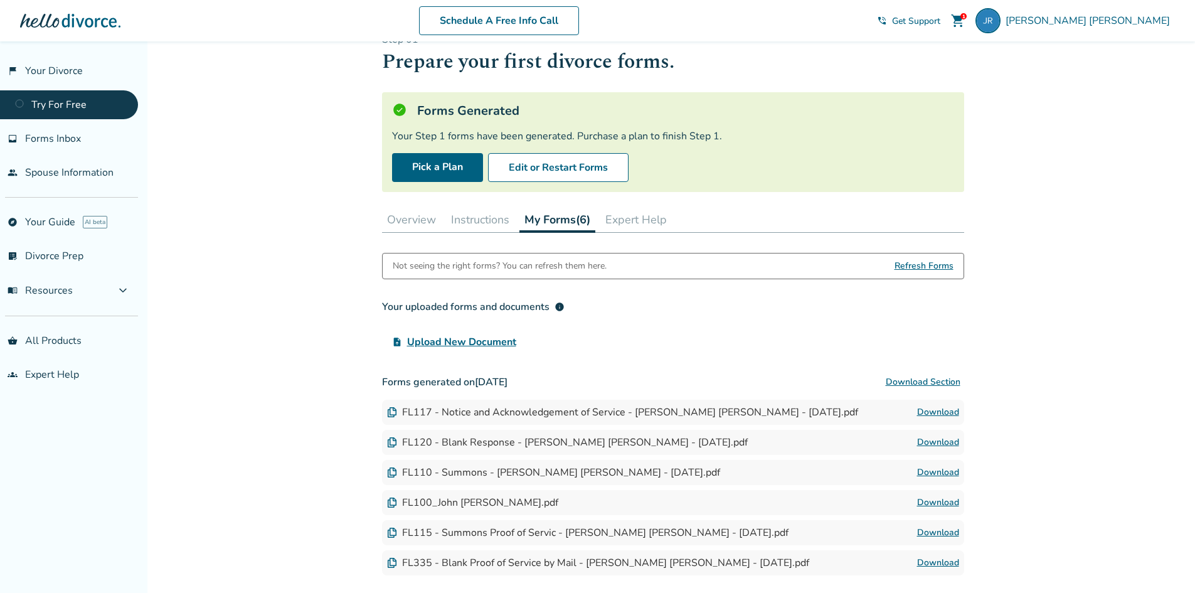
scroll to position [0, 0]
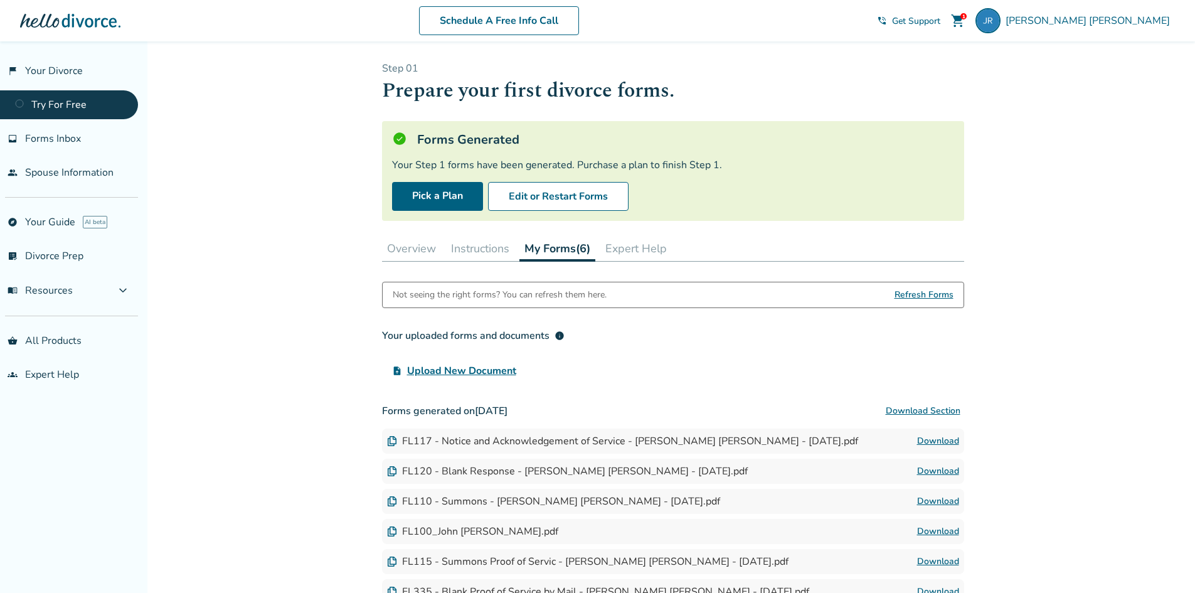
click at [328, 361] on div "Added to cart Step 0 1 Prepare your first divorce forms. Forms Generated Your S…" at bounding box center [597, 376] width 1195 height 670
click at [418, 206] on link "Pick a Plan" at bounding box center [437, 196] width 91 height 29
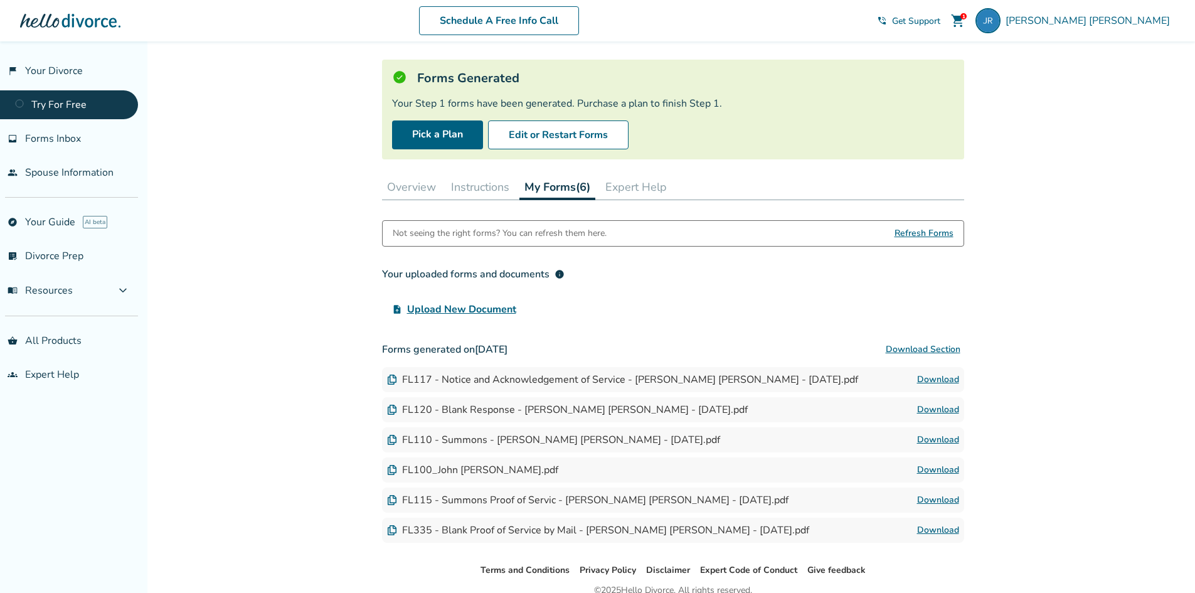
click at [614, 195] on button "Expert Help" at bounding box center [636, 186] width 72 height 25
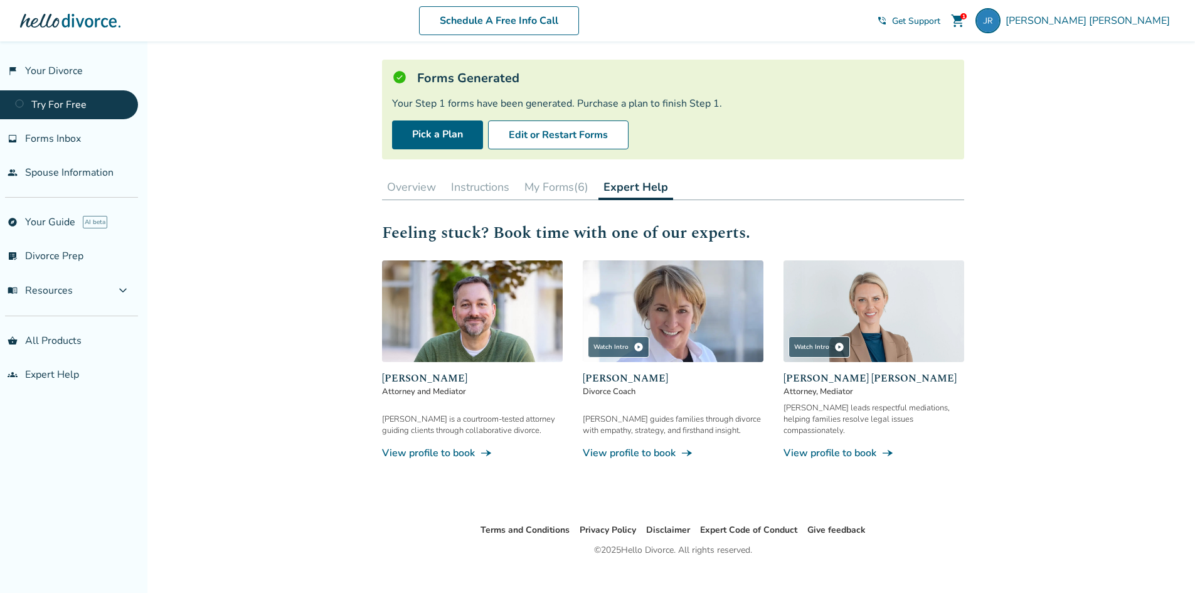
click at [523, 195] on button "My Forms (6)" at bounding box center [556, 186] width 74 height 25
